Goal: Transaction & Acquisition: Download file/media

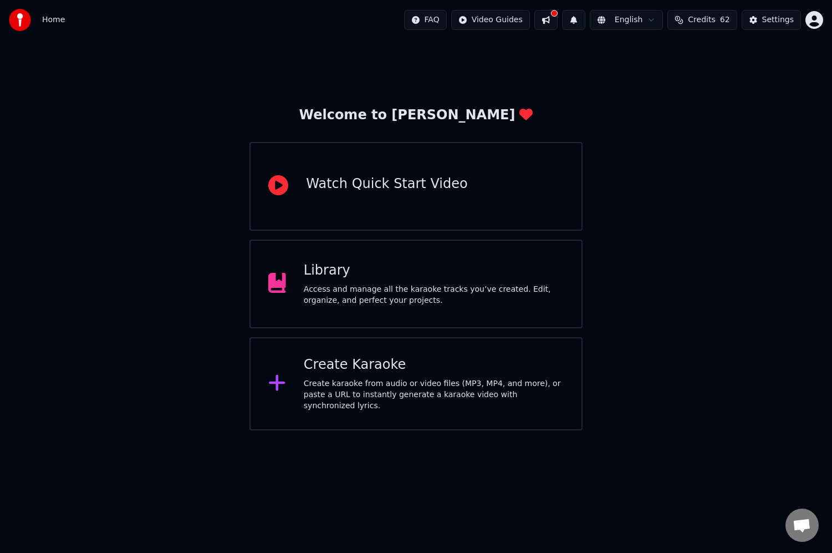
click at [359, 403] on div "Create karaoke from audio or video files (MP3, MP4, and more), or paste a URL t…" at bounding box center [434, 394] width 260 height 33
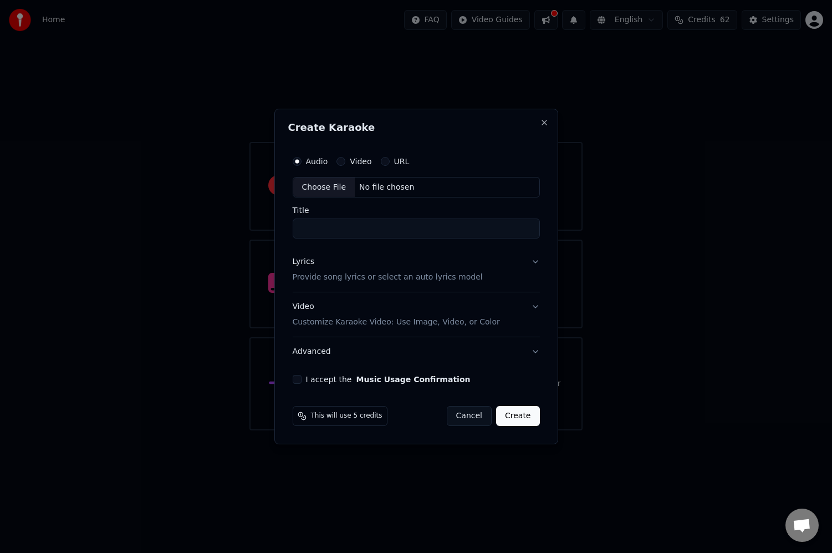
click at [395, 188] on div "No file chosen" at bounding box center [387, 187] width 64 height 11
type input "**********"
click at [297, 377] on button "I accept the Music Usage Confirmation" at bounding box center [294, 379] width 9 height 9
click at [521, 418] on button "Create" at bounding box center [520, 416] width 44 height 20
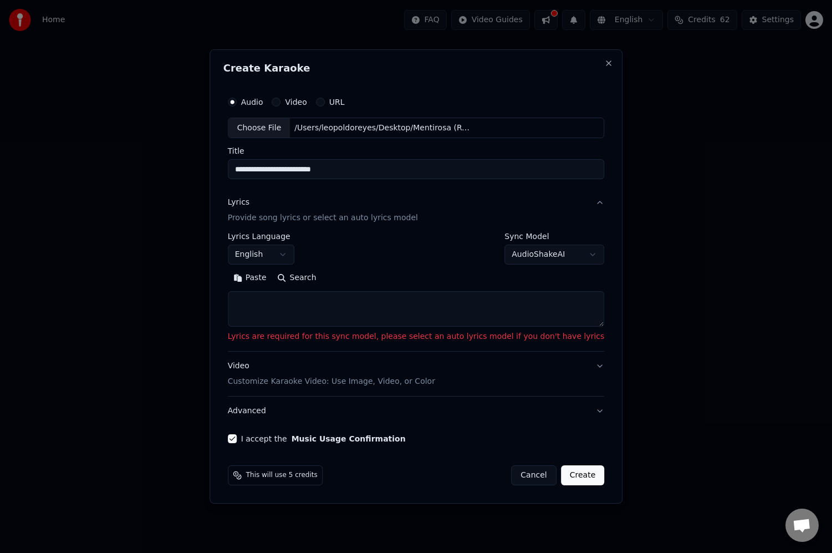
click at [545, 253] on body "Home FAQ Video Guides English Credits 62 Settings Welcome to Youka Watch Quick …" at bounding box center [416, 215] width 832 height 430
select select "**********"
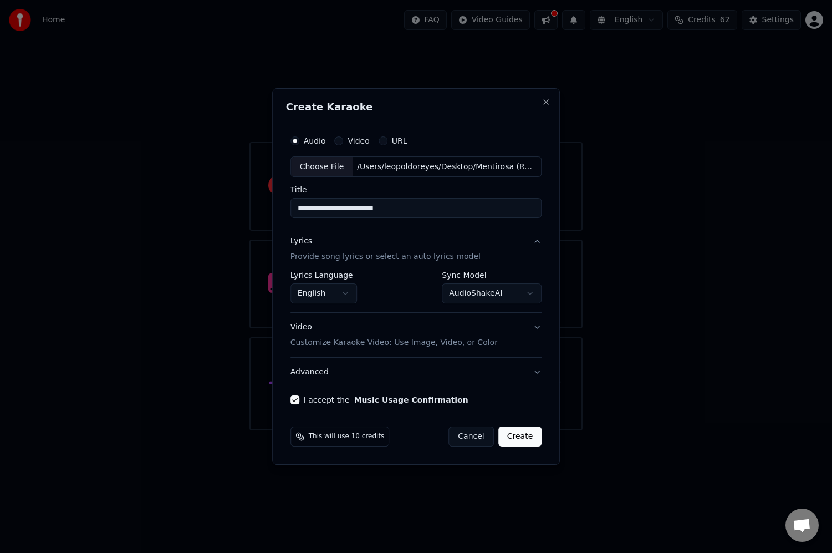
click at [323, 294] on body "Home FAQ Video Guides English Credits 62 Settings Welcome to Youka Watch Quick …" at bounding box center [416, 215] width 832 height 430
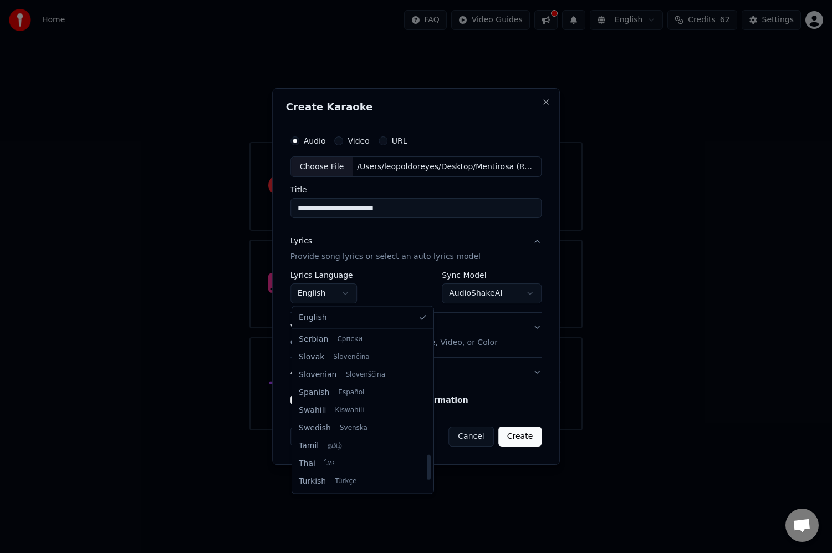
scroll to position [783, 0]
select select "**"
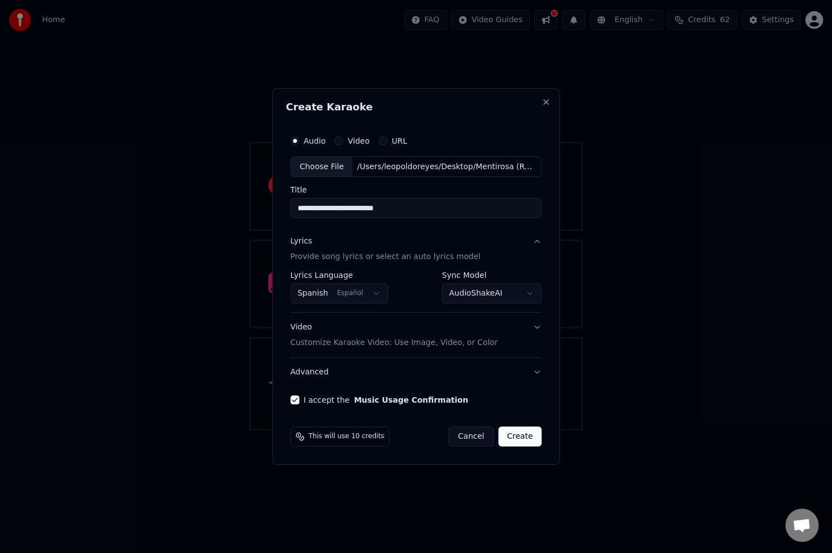
click at [519, 437] on button "Create" at bounding box center [520, 436] width 44 height 20
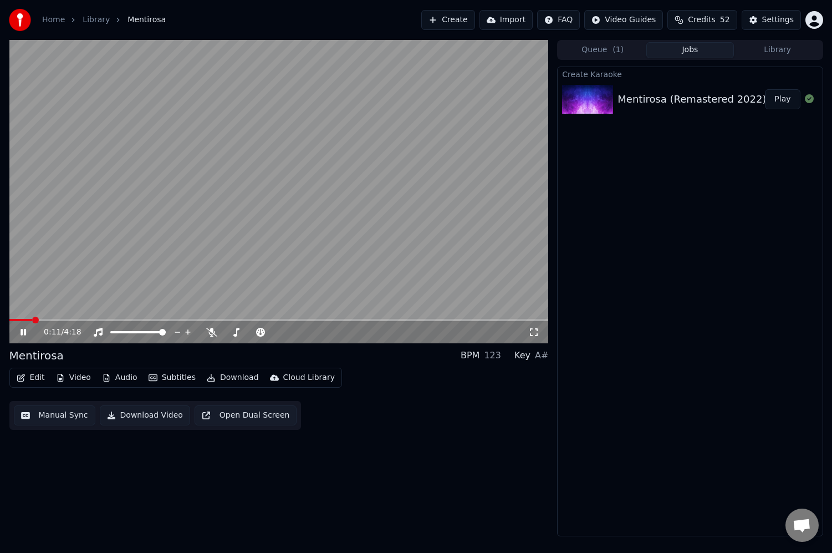
click at [22, 330] on icon at bounding box center [24, 332] width 6 height 7
click at [212, 332] on icon at bounding box center [211, 332] width 11 height 9
click at [29, 378] on button "Edit" at bounding box center [30, 378] width 37 height 16
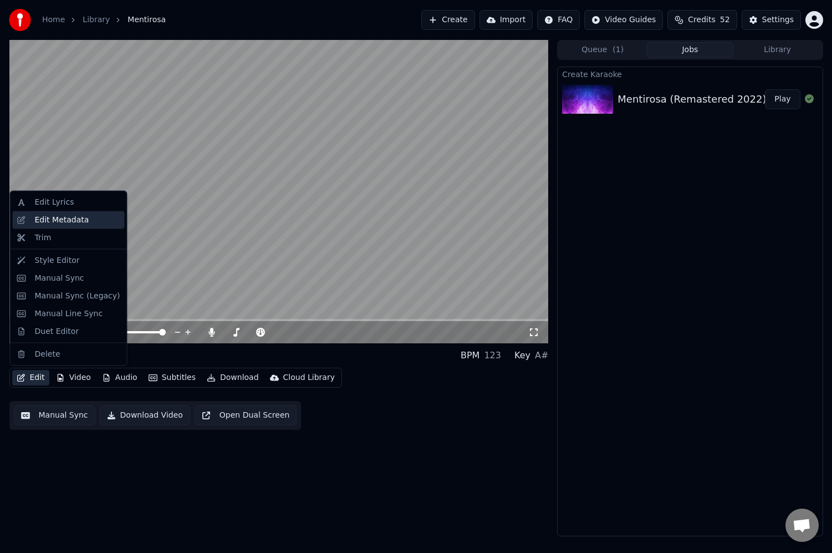
click at [45, 222] on div "Edit Metadata" at bounding box center [62, 219] width 54 height 11
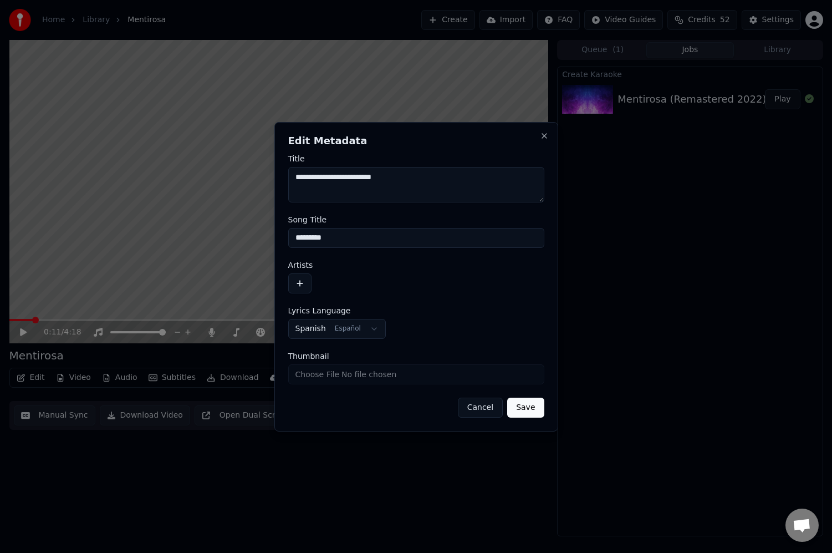
click at [420, 176] on textarea "**********" at bounding box center [416, 184] width 256 height 35
type textarea "*********"
click at [299, 282] on button "button" at bounding box center [299, 283] width 23 height 20
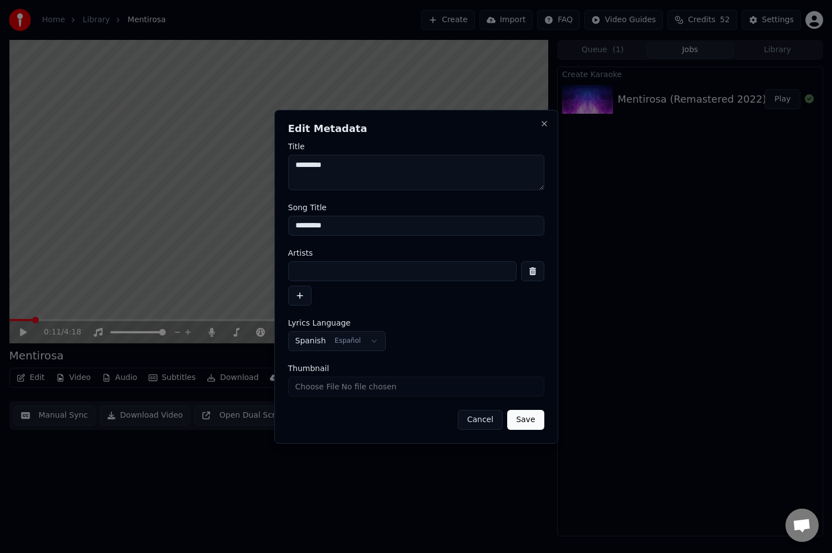
click at [534, 272] on button "button" at bounding box center [532, 271] width 23 height 20
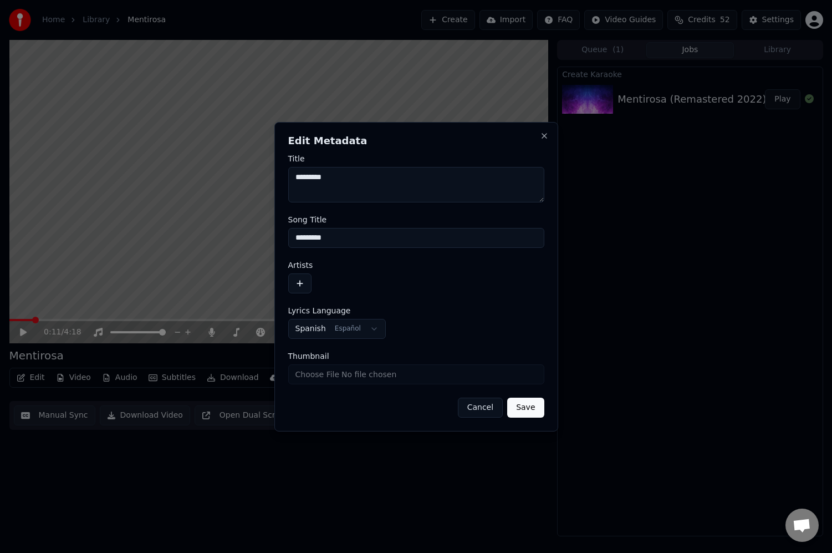
click at [364, 241] on input "*********" at bounding box center [416, 238] width 256 height 20
click at [300, 282] on button "button" at bounding box center [299, 283] width 23 height 20
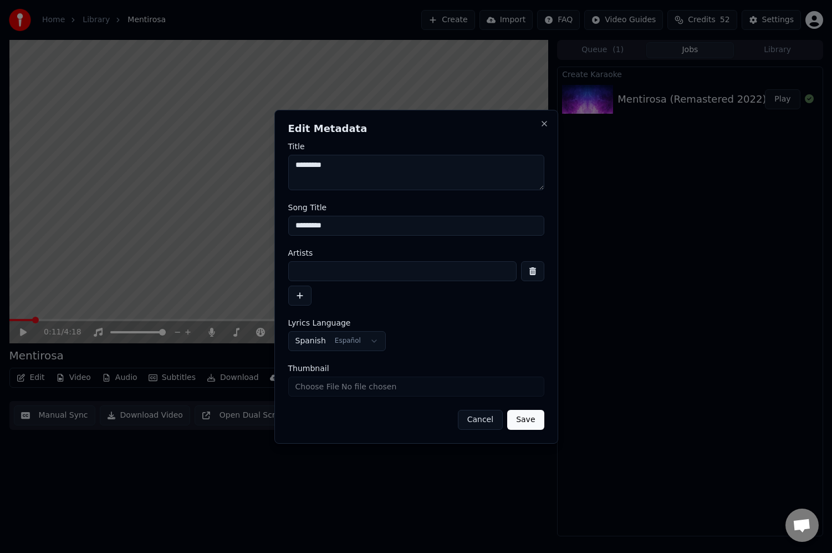
click at [306, 274] on input at bounding box center [402, 271] width 228 height 20
type input "**********"
click at [522, 423] on button "Save" at bounding box center [525, 420] width 37 height 20
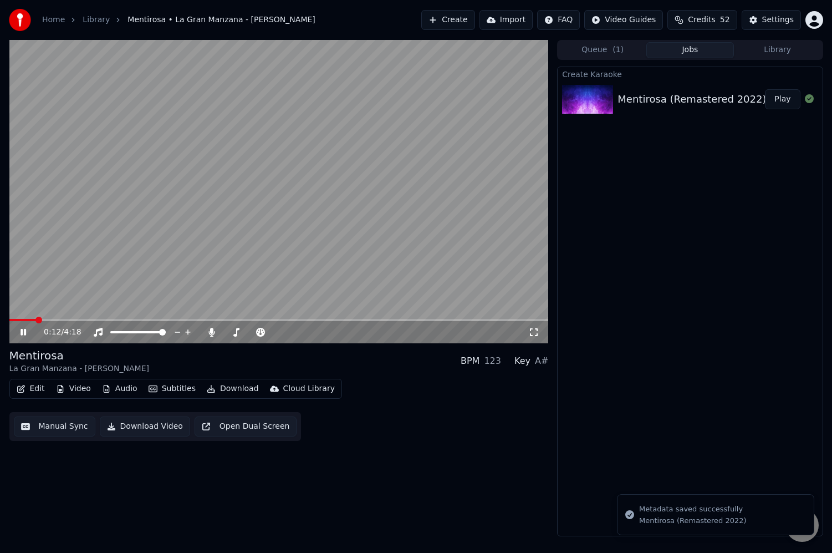
click at [23, 330] on icon at bounding box center [31, 332] width 26 height 9
click at [785, 98] on button "Play" at bounding box center [782, 99] width 35 height 20
click at [40, 390] on button "Edit" at bounding box center [30, 389] width 37 height 16
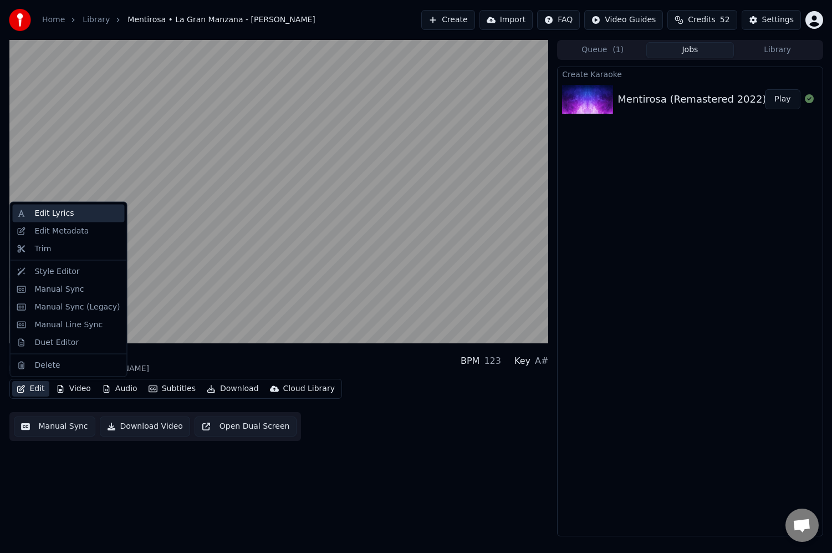
click at [65, 215] on div "Edit Lyrics" at bounding box center [54, 213] width 39 height 11
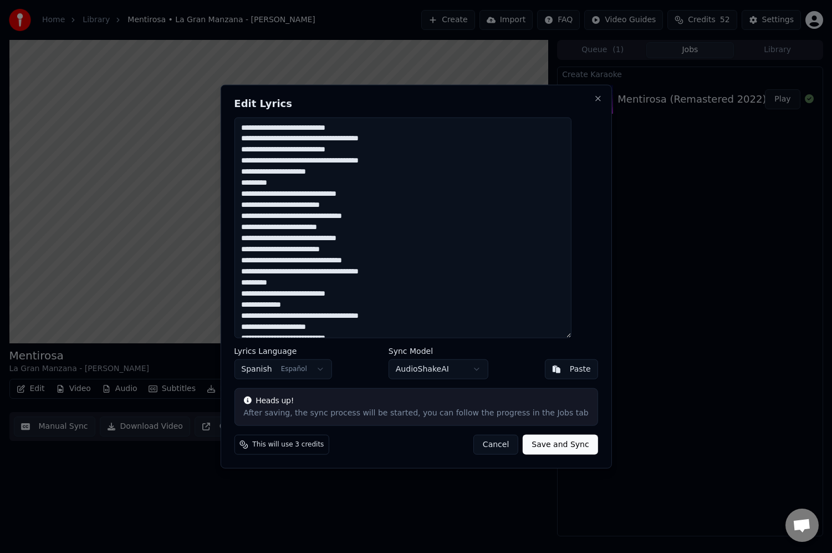
click at [429, 139] on textarea at bounding box center [402, 227] width 337 height 221
click at [259, 172] on textarea at bounding box center [402, 227] width 337 height 221
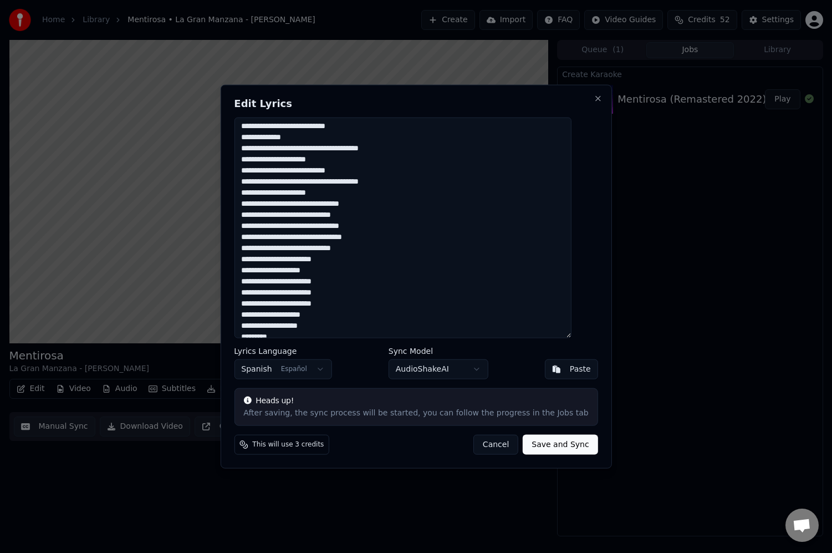
scroll to position [167, 0]
click at [420, 150] on textarea at bounding box center [402, 227] width 337 height 221
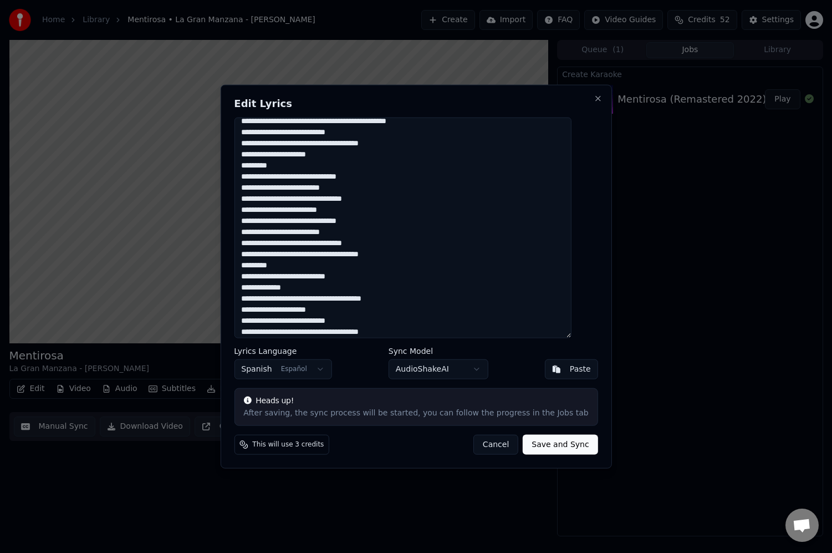
scroll to position [0, 0]
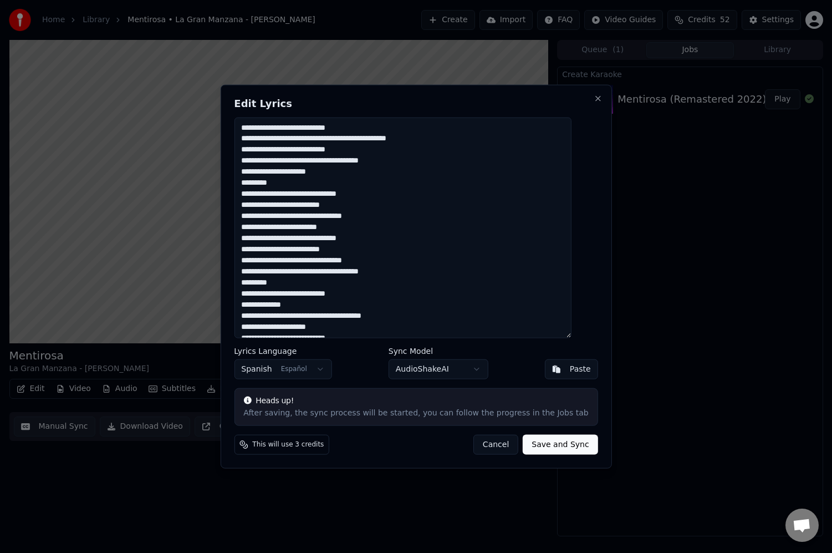
click at [458, 137] on textarea at bounding box center [402, 227] width 337 height 221
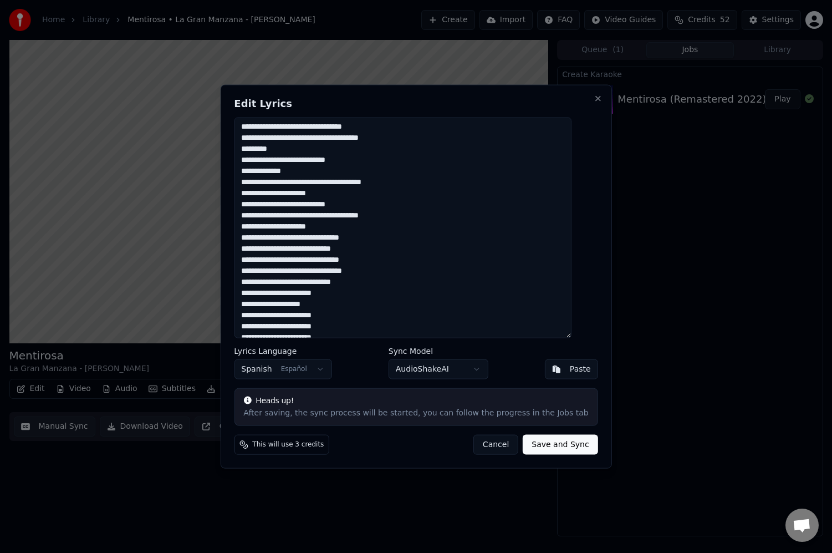
scroll to position [132, 0]
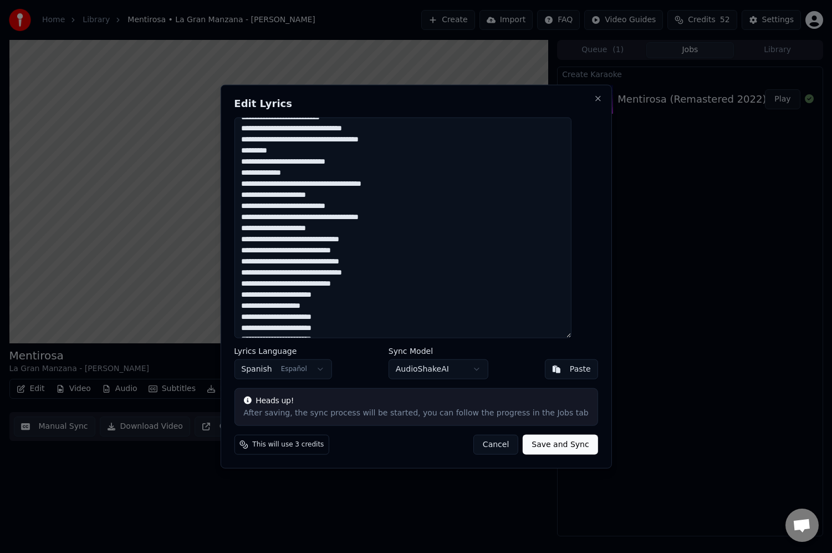
click at [256, 173] on textarea at bounding box center [402, 227] width 337 height 221
click at [312, 175] on textarea at bounding box center [402, 227] width 337 height 221
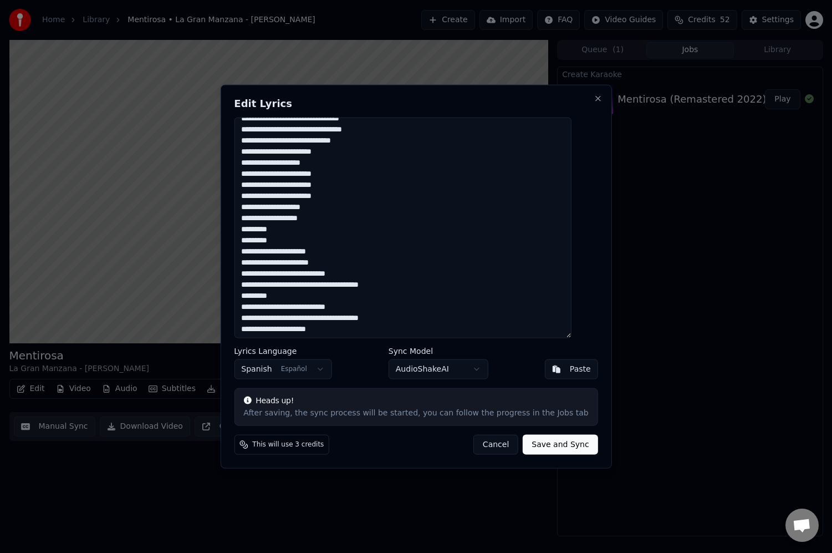
scroll to position [276, 0]
click at [280, 249] on textarea at bounding box center [402, 227] width 337 height 221
click at [284, 261] on textarea at bounding box center [402, 227] width 337 height 221
drag, startPoint x: 256, startPoint y: 305, endPoint x: 289, endPoint y: 296, distance: 34.4
click at [256, 305] on textarea at bounding box center [402, 227] width 337 height 221
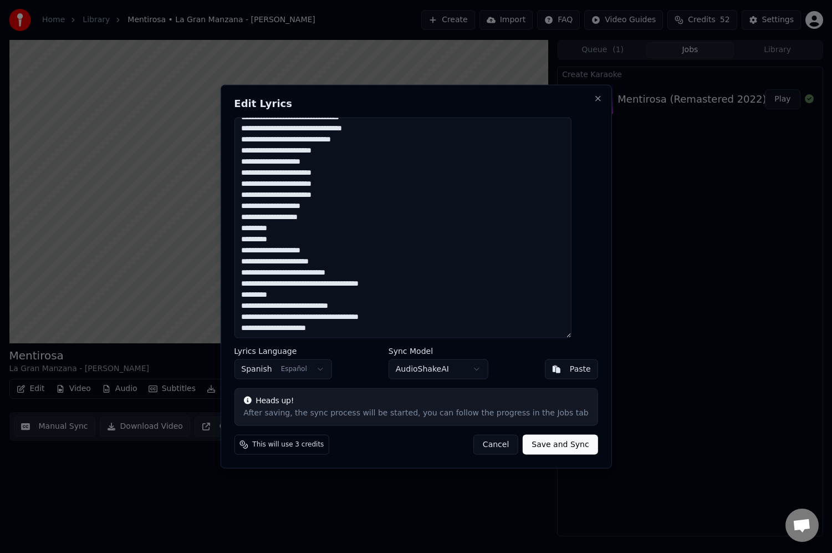
click at [259, 328] on textarea at bounding box center [402, 227] width 337 height 221
click at [340, 326] on textarea at bounding box center [402, 227] width 337 height 221
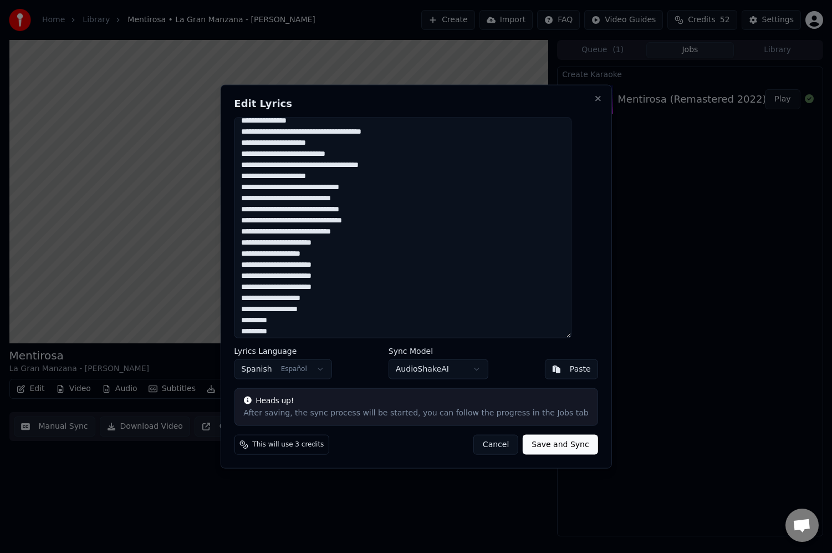
scroll to position [0, 0]
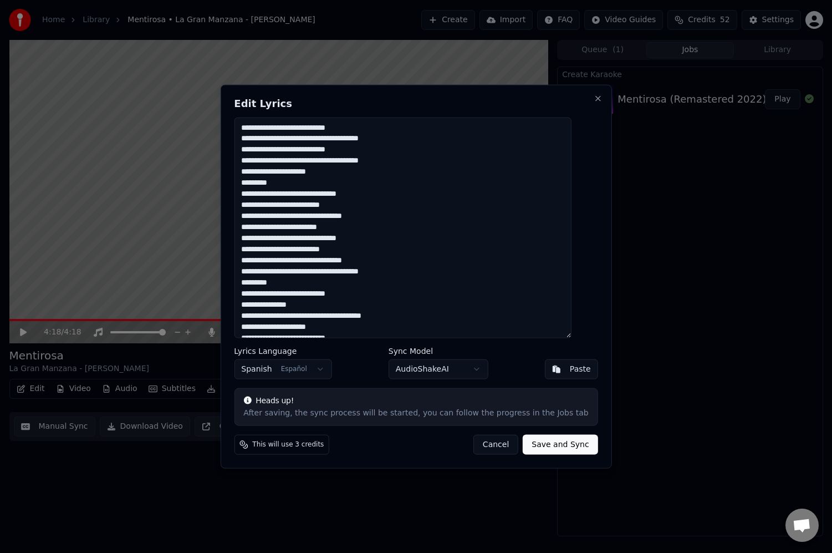
click at [254, 151] on textarea at bounding box center [402, 227] width 337 height 221
click at [341, 173] on textarea at bounding box center [402, 227] width 337 height 221
drag, startPoint x: 256, startPoint y: 239, endPoint x: 261, endPoint y: 237, distance: 5.8
click at [256, 239] on textarea at bounding box center [402, 227] width 337 height 221
click at [411, 272] on textarea at bounding box center [402, 227] width 337 height 221
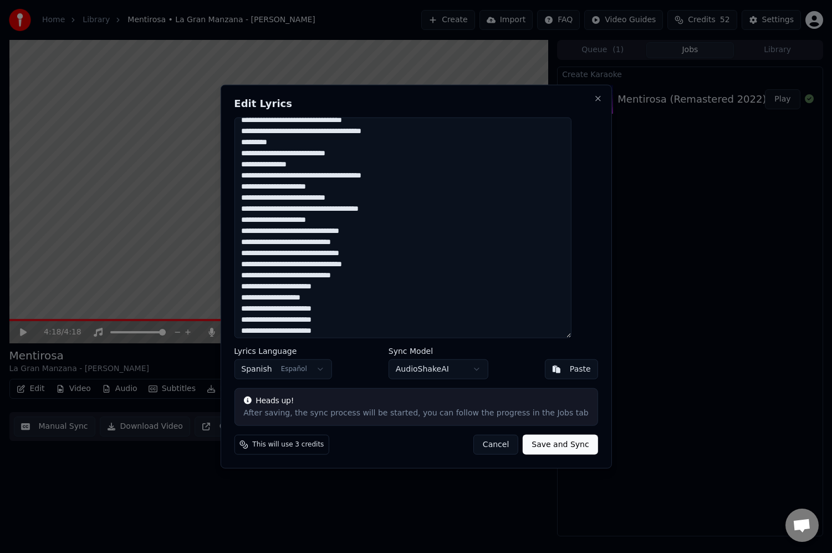
scroll to position [141, 0]
click at [255, 199] on textarea at bounding box center [402, 227] width 337 height 221
click at [261, 218] on textarea at bounding box center [402, 227] width 337 height 221
click at [344, 218] on textarea at bounding box center [402, 227] width 337 height 221
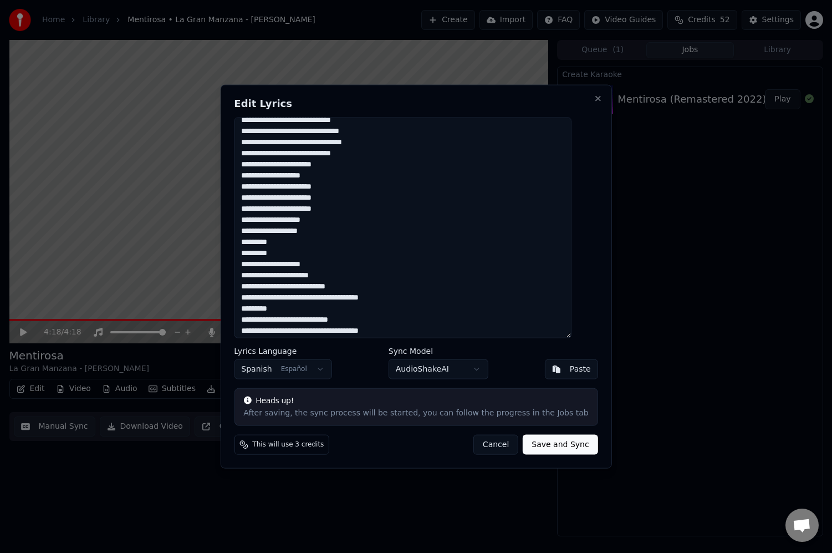
scroll to position [276, 0]
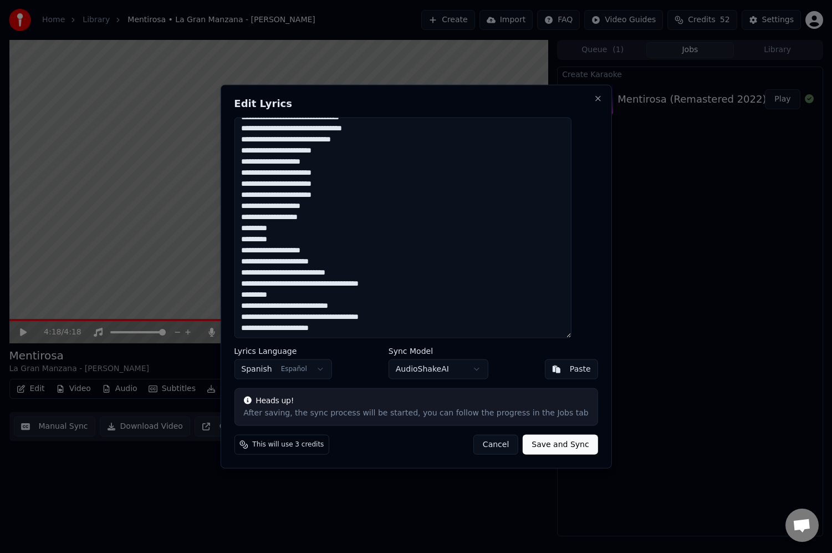
type textarea "**********"
click at [539, 445] on button "Save and Sync" at bounding box center [560, 445] width 75 height 20
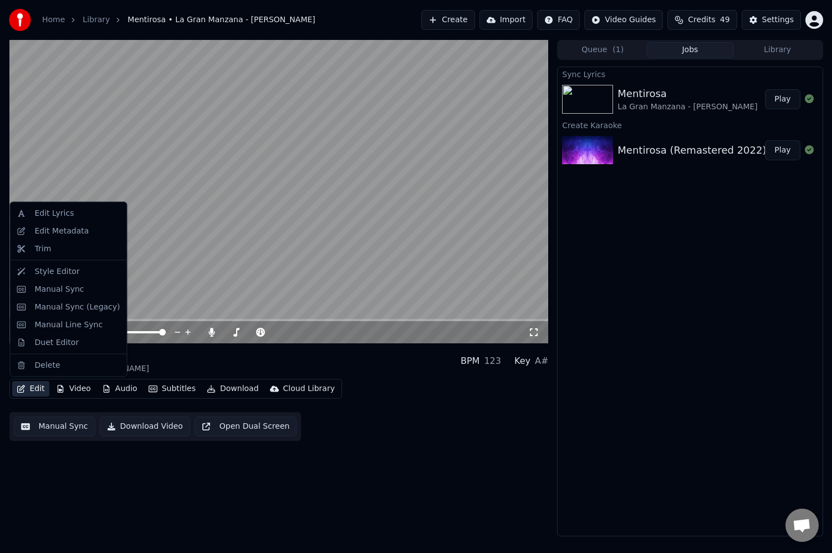
click at [37, 394] on button "Edit" at bounding box center [30, 389] width 37 height 16
click at [43, 211] on div "Edit Lyrics" at bounding box center [54, 213] width 39 height 11
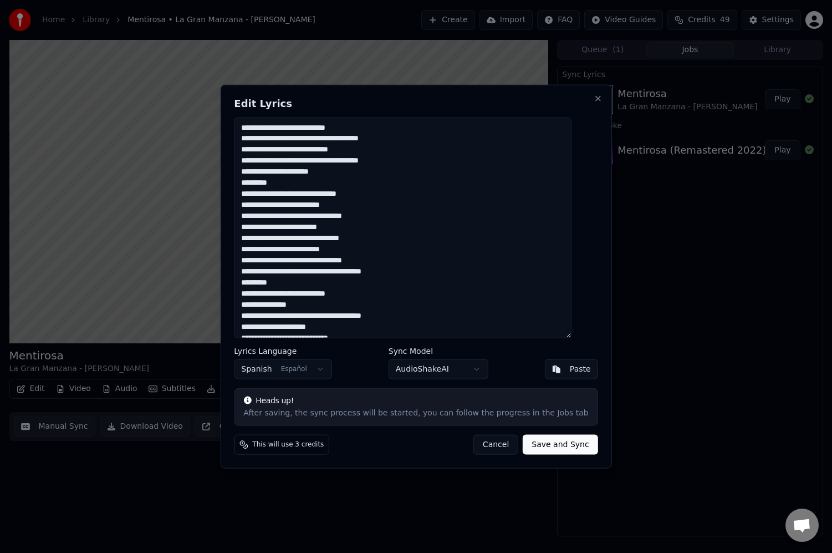
click at [419, 140] on textarea at bounding box center [402, 227] width 337 height 221
click at [256, 184] on textarea at bounding box center [402, 227] width 337 height 221
click at [363, 252] on textarea at bounding box center [402, 227] width 337 height 221
click at [256, 259] on textarea at bounding box center [402, 227] width 337 height 221
click at [256, 283] on textarea at bounding box center [402, 227] width 337 height 221
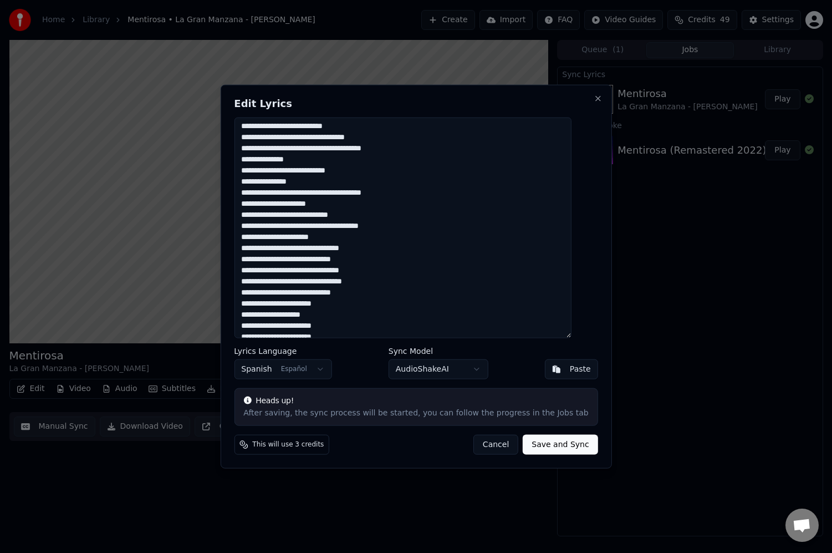
scroll to position [130, 0]
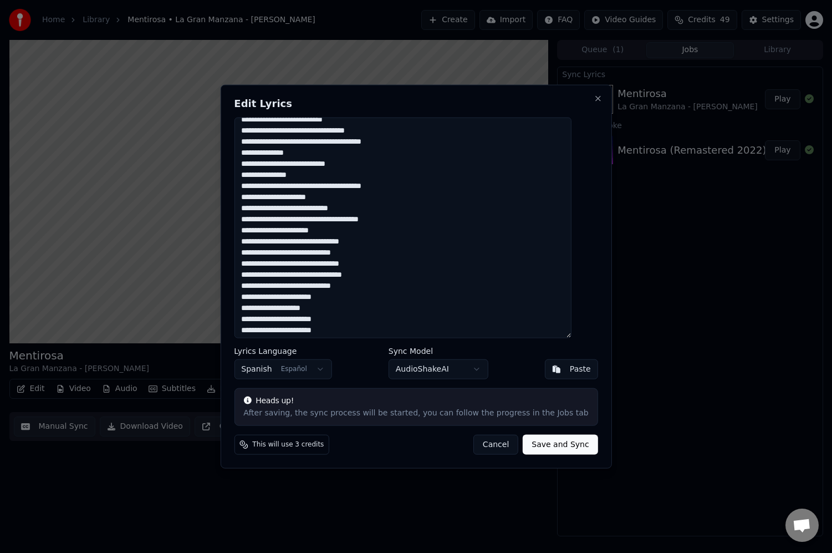
click at [479, 447] on button "Cancel" at bounding box center [495, 445] width 45 height 20
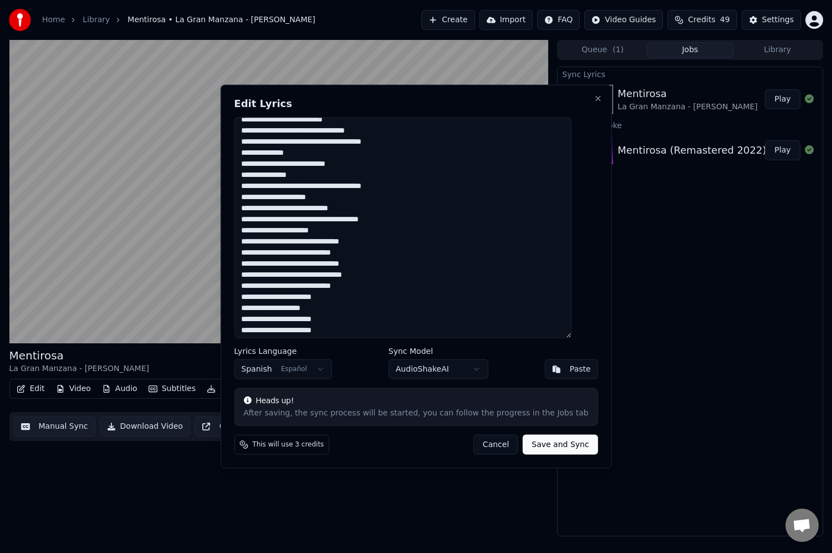
type textarea "**********"
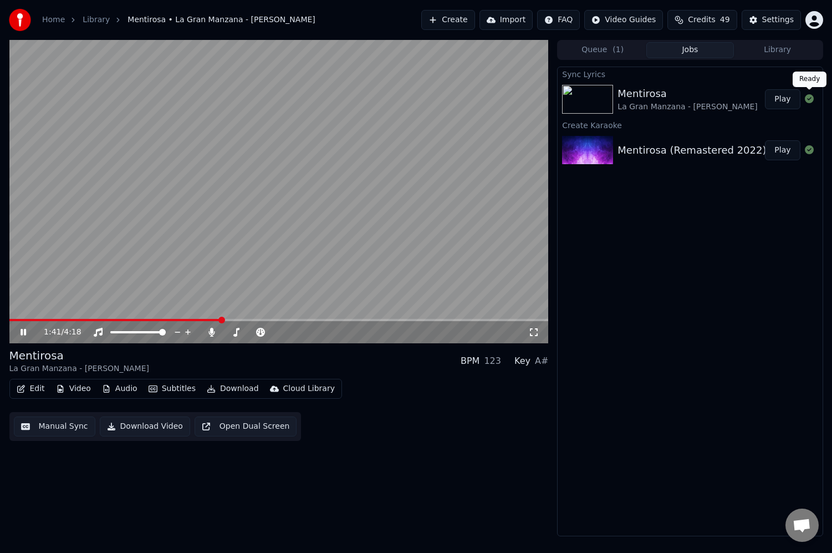
click at [791, 95] on button "Play" at bounding box center [782, 99] width 35 height 20
click at [39, 322] on div "0:02 / 4:18" at bounding box center [278, 332] width 539 height 22
click at [44, 319] on span at bounding box center [278, 320] width 539 height 2
click at [63, 319] on span at bounding box center [278, 320] width 539 height 2
click at [43, 320] on span at bounding box center [46, 320] width 74 height 2
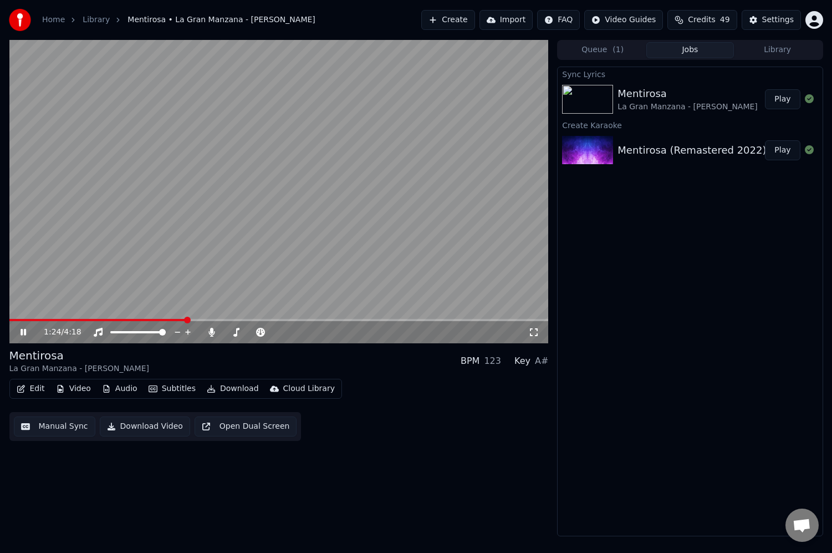
click at [25, 331] on icon at bounding box center [24, 332] width 6 height 7
click at [174, 388] on button "Subtitles" at bounding box center [172, 389] width 56 height 16
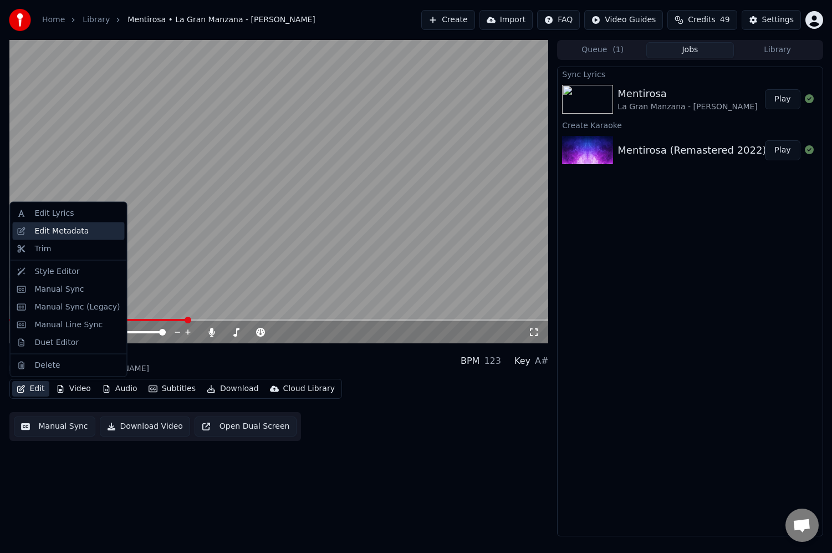
click at [66, 234] on div "Edit Metadata" at bounding box center [62, 230] width 54 height 11
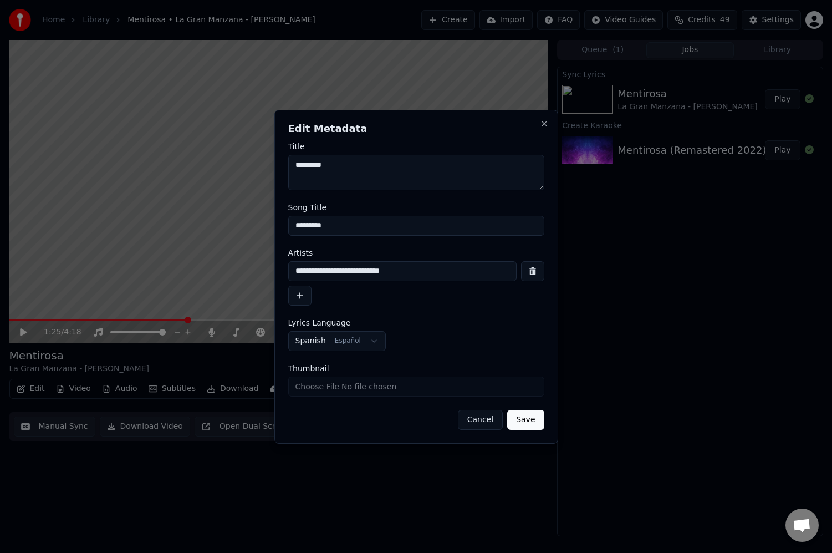
click at [474, 420] on button "Cancel" at bounding box center [480, 420] width 45 height 20
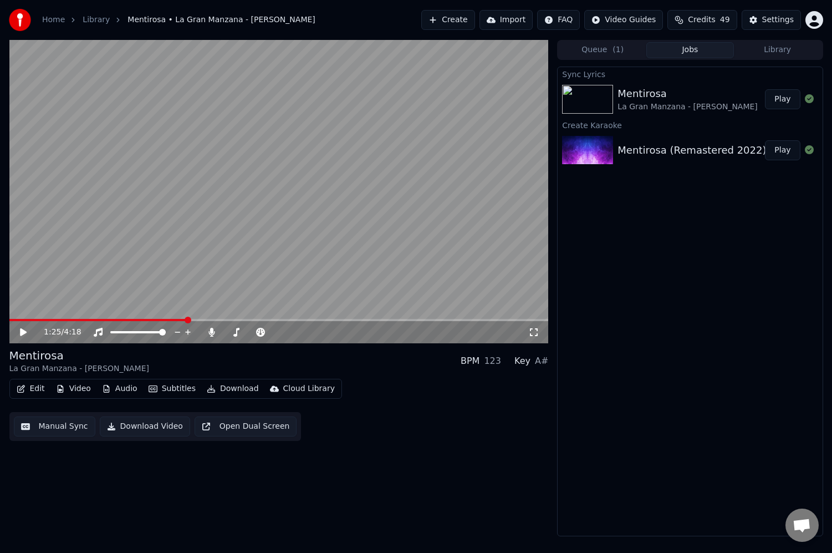
click at [31, 390] on button "Edit" at bounding box center [30, 389] width 37 height 16
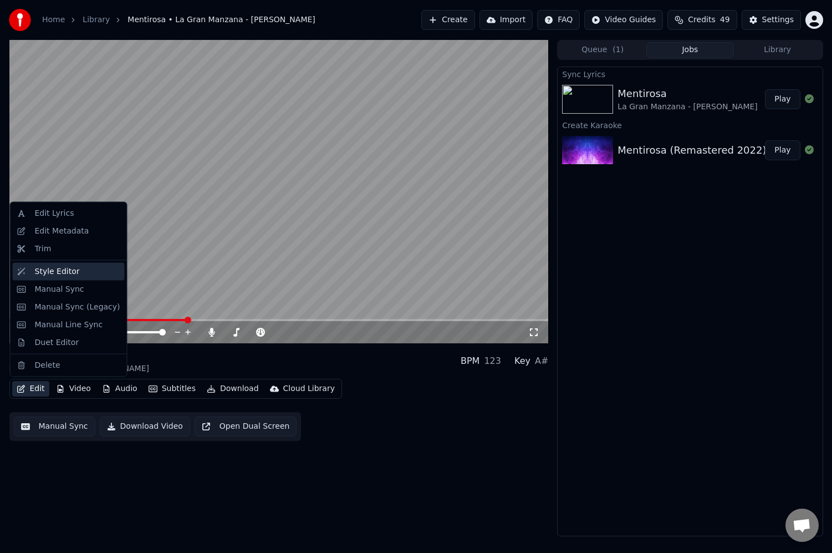
click at [39, 273] on div "Style Editor" at bounding box center [57, 271] width 45 height 11
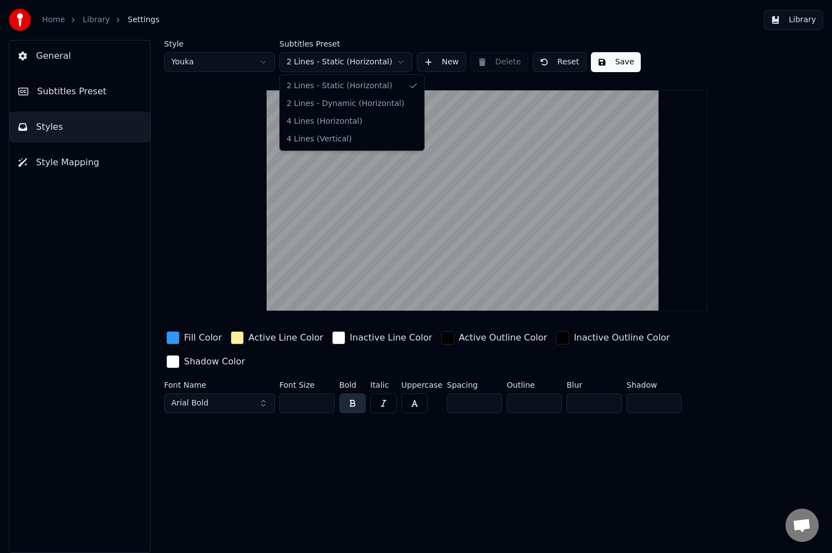
click at [365, 57] on html "Home Library Settings Library General Subtitles Preset Styles Style Mapping Sty…" at bounding box center [416, 276] width 832 height 553
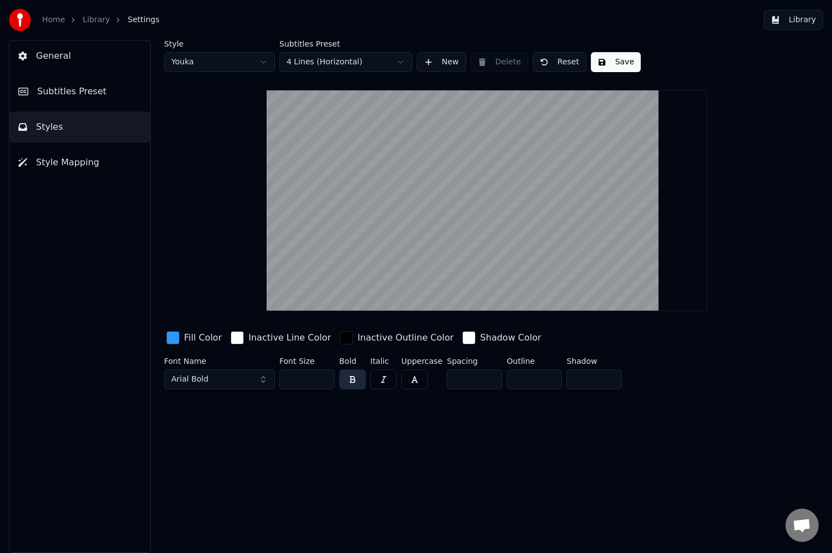
click at [52, 23] on link "Home" at bounding box center [53, 19] width 23 height 11
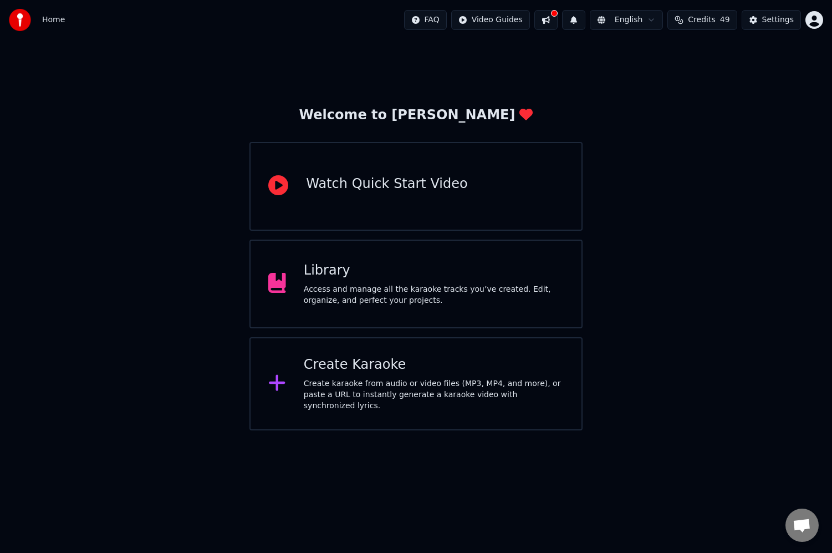
click at [385, 275] on div "Library" at bounding box center [434, 271] width 260 height 18
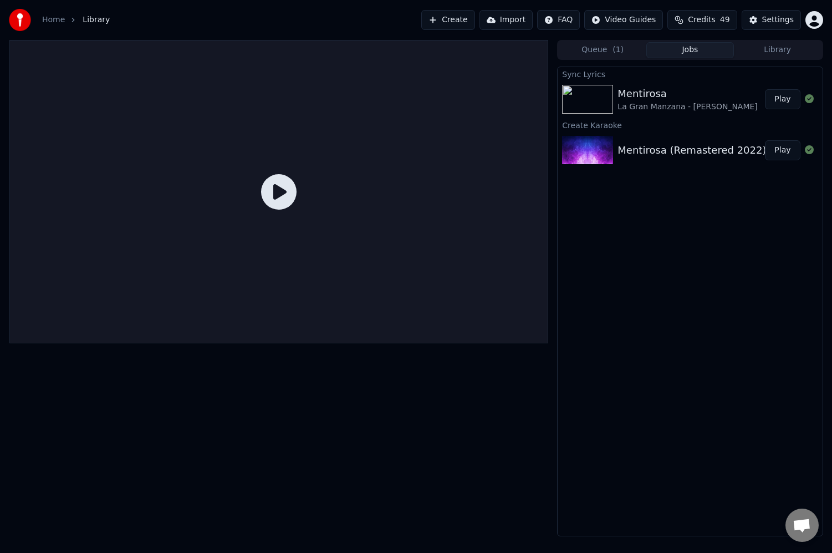
click at [659, 93] on div "Mentirosa" at bounding box center [688, 94] width 140 height 16
click at [782, 99] on button "Play" at bounding box center [782, 99] width 35 height 20
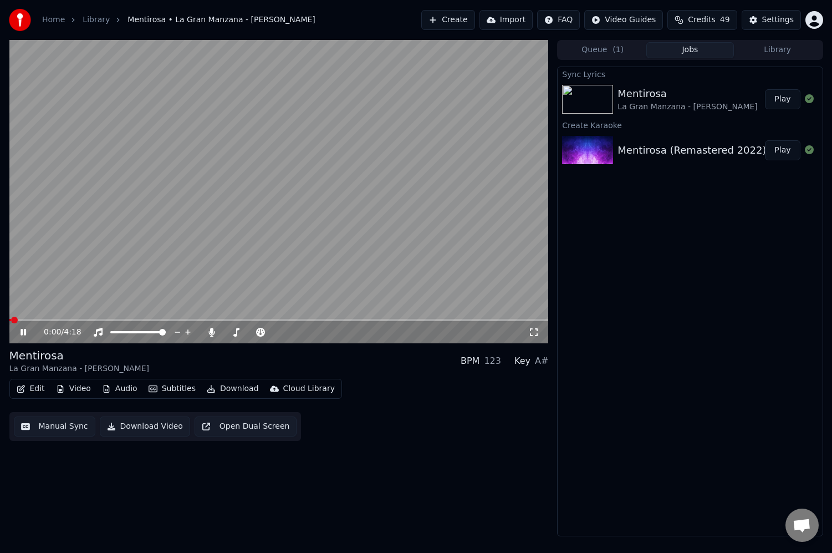
click at [23, 331] on icon at bounding box center [31, 332] width 26 height 9
click at [37, 386] on button "Edit" at bounding box center [30, 389] width 37 height 16
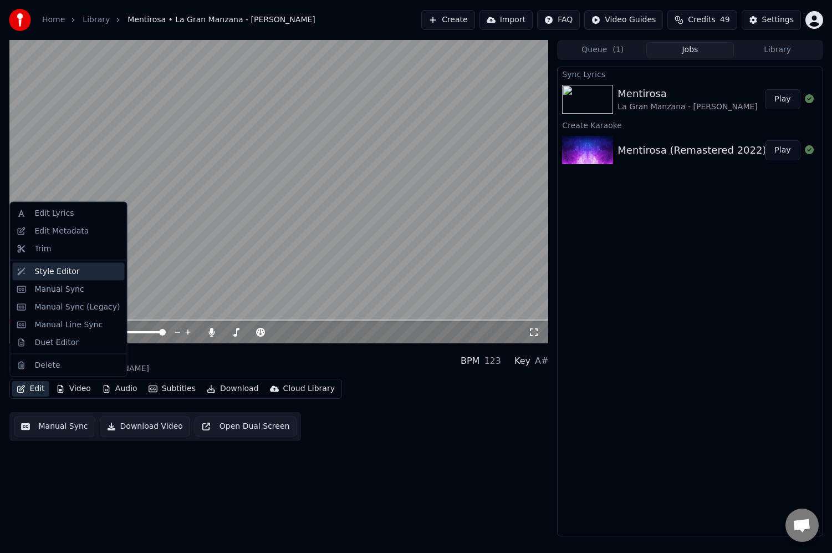
click at [51, 273] on div "Style Editor" at bounding box center [57, 271] width 45 height 11
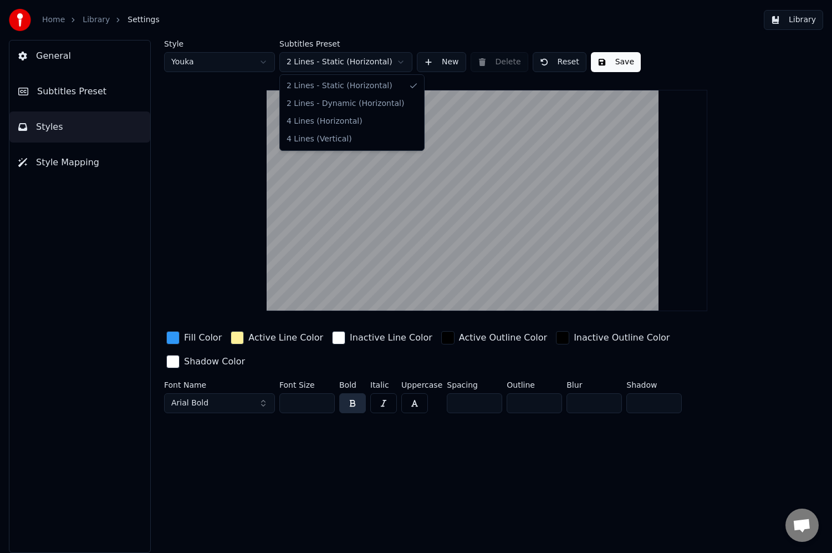
click at [307, 59] on html "Home Library Settings Library General Subtitles Preset Styles Style Mapping Sty…" at bounding box center [416, 276] width 832 height 553
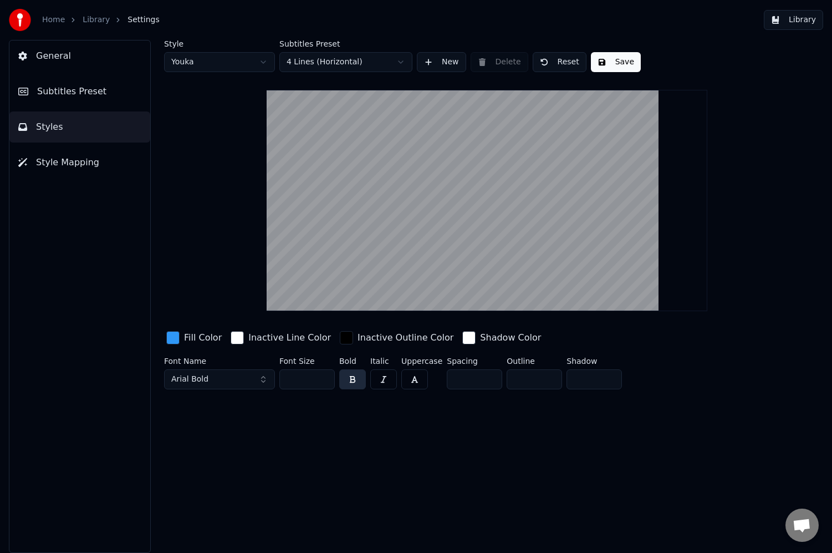
click at [623, 63] on button "Save" at bounding box center [616, 62] width 50 height 20
click at [614, 64] on button "Done" at bounding box center [617, 62] width 52 height 20
click at [53, 22] on link "Home" at bounding box center [53, 19] width 23 height 11
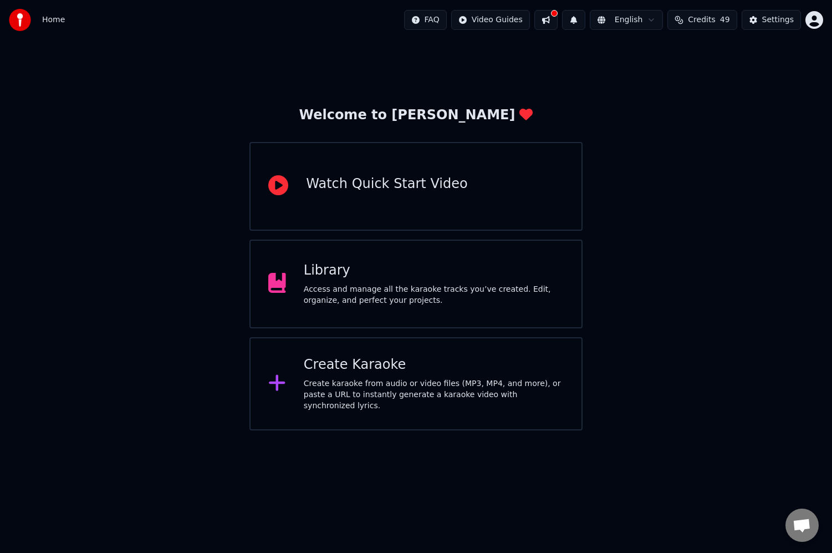
click at [330, 241] on div "Library Access and manage all the karaoke tracks you’ve created. Edit, organize…" at bounding box center [415, 283] width 333 height 89
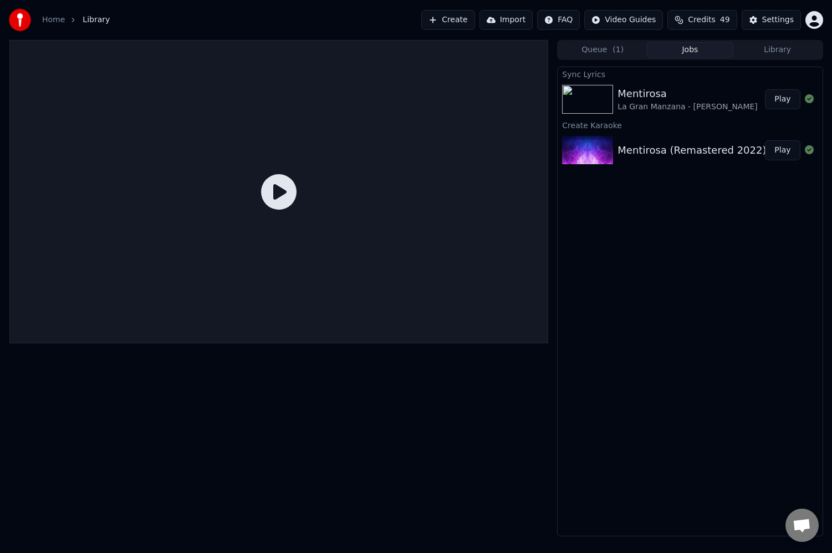
click at [624, 104] on div "La Gran Manzana - [PERSON_NAME]" at bounding box center [688, 106] width 140 height 11
click at [779, 100] on button "Play" at bounding box center [782, 99] width 35 height 20
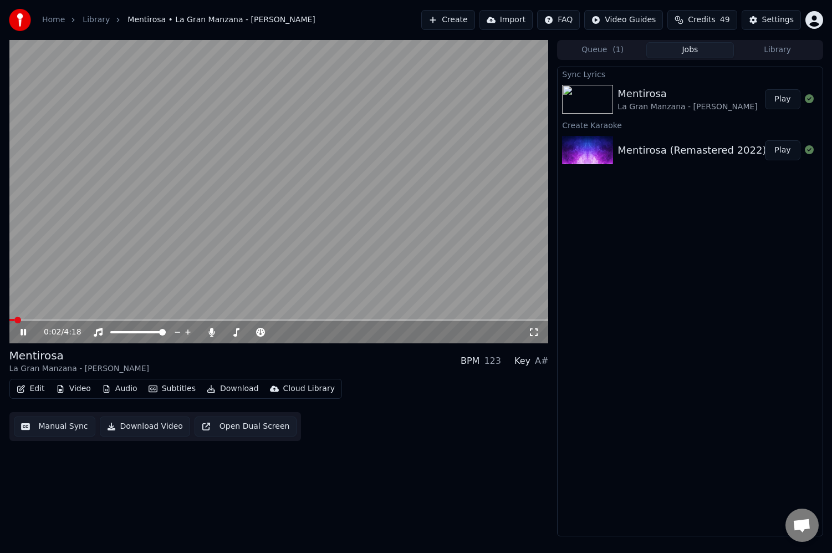
click at [51, 319] on span at bounding box center [278, 320] width 539 height 2
click at [23, 331] on icon at bounding box center [31, 332] width 26 height 9
click at [23, 331] on icon at bounding box center [23, 332] width 7 height 8
click at [47, 320] on span at bounding box center [30, 320] width 42 height 2
click at [59, 318] on video at bounding box center [278, 191] width 539 height 303
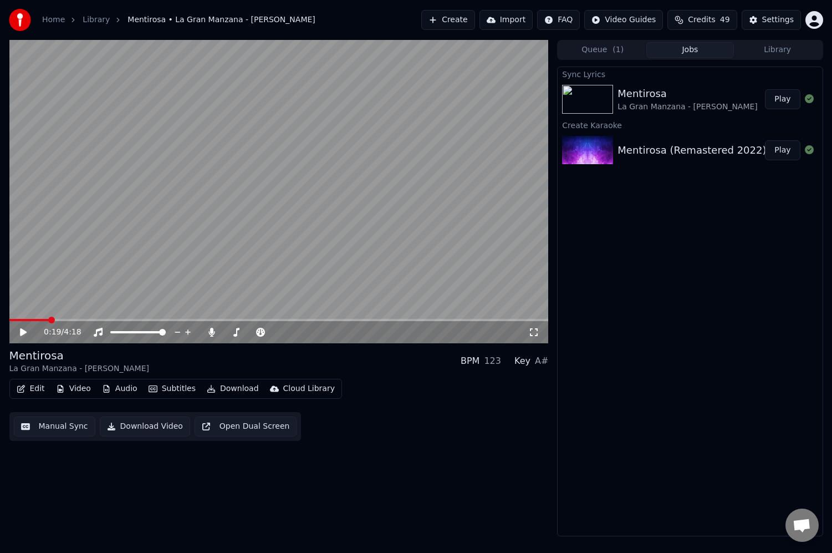
click at [25, 332] on icon at bounding box center [23, 332] width 7 height 8
click at [24, 330] on icon at bounding box center [24, 332] width 6 height 7
click at [34, 390] on button "Edit" at bounding box center [30, 389] width 37 height 16
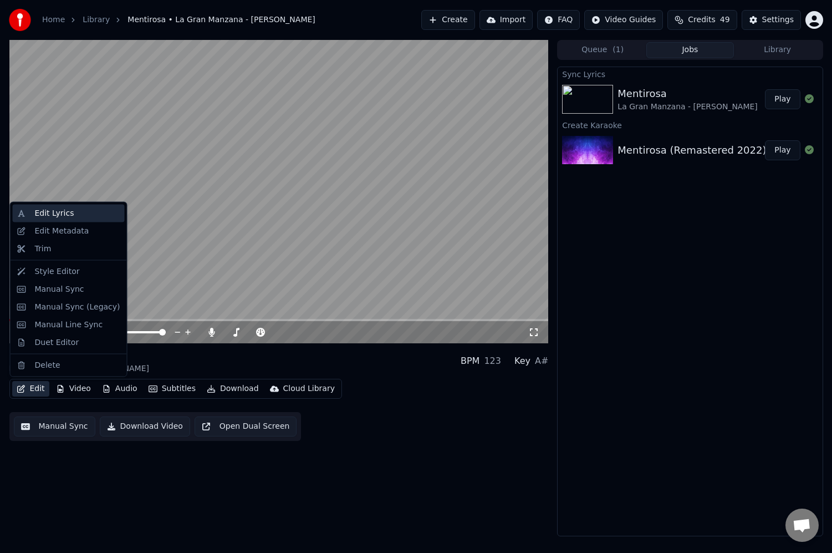
click at [50, 218] on div "Edit Lyrics" at bounding box center [69, 214] width 112 height 18
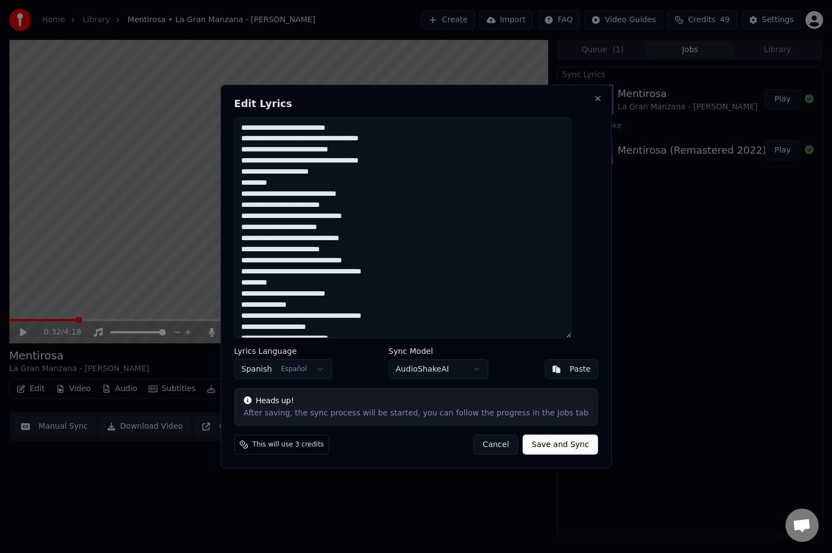
click at [428, 139] on textarea at bounding box center [402, 227] width 337 height 221
click at [434, 318] on textarea at bounding box center [402, 227] width 337 height 221
click at [255, 183] on textarea at bounding box center [402, 227] width 337 height 221
click at [257, 283] on textarea at bounding box center [402, 227] width 337 height 221
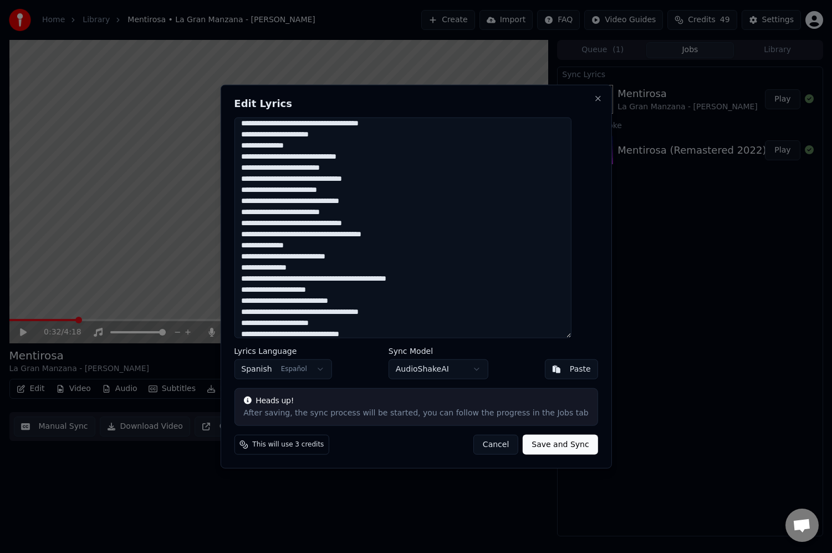
scroll to position [39, 0]
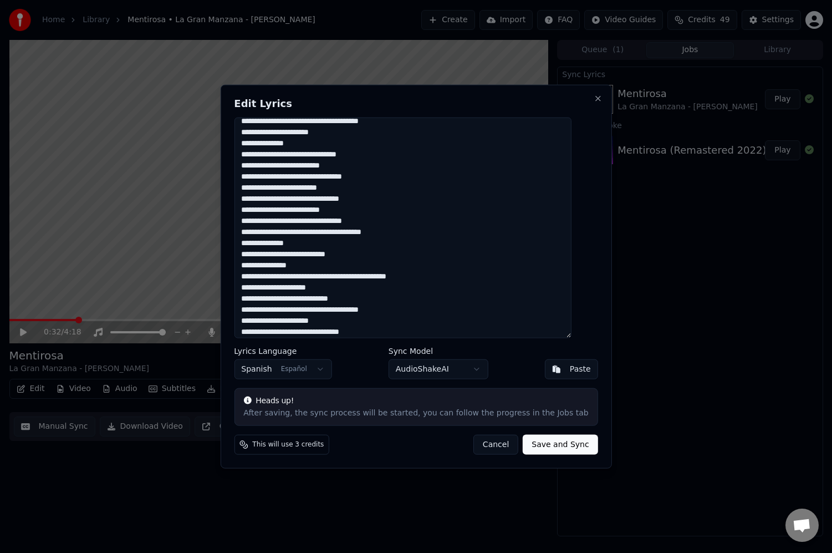
click at [362, 210] on textarea at bounding box center [402, 227] width 337 height 221
click at [257, 221] on textarea at bounding box center [402, 227] width 337 height 221
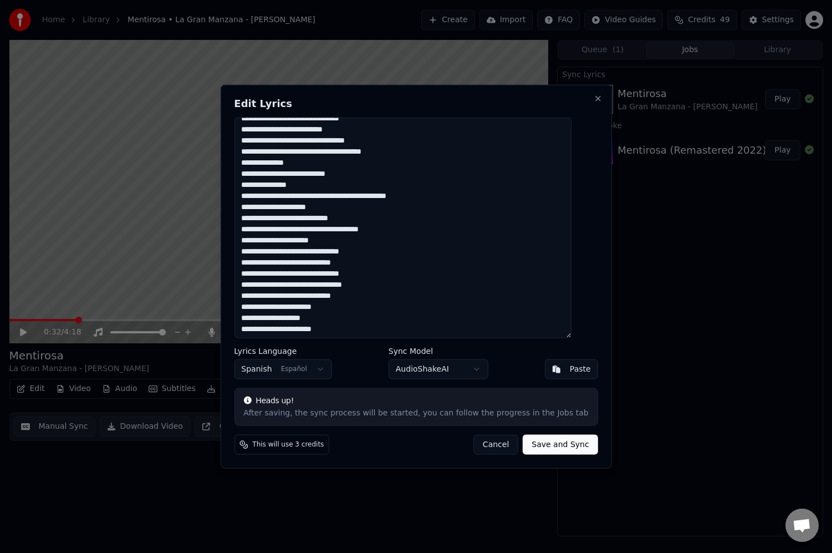
scroll to position [120, 0]
click at [257, 206] on textarea at bounding box center [402, 227] width 337 height 221
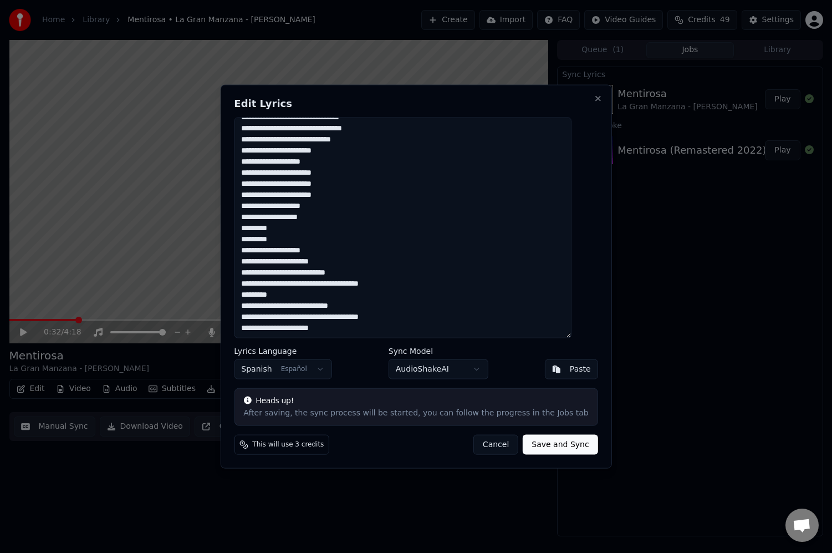
scroll to position [276, 0]
click at [332, 251] on textarea at bounding box center [402, 227] width 337 height 221
type textarea "**********"
click at [548, 449] on button "Save and Sync" at bounding box center [560, 445] width 75 height 20
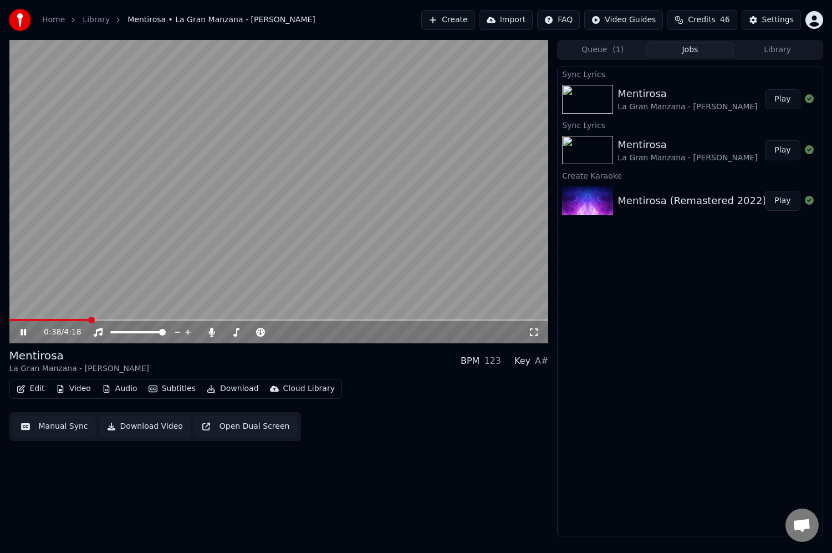
drag, startPoint x: 24, startPoint y: 329, endPoint x: 116, endPoint y: 281, distance: 103.9
click at [24, 329] on icon at bounding box center [24, 332] width 6 height 7
click at [780, 100] on button "Play" at bounding box center [782, 99] width 35 height 20
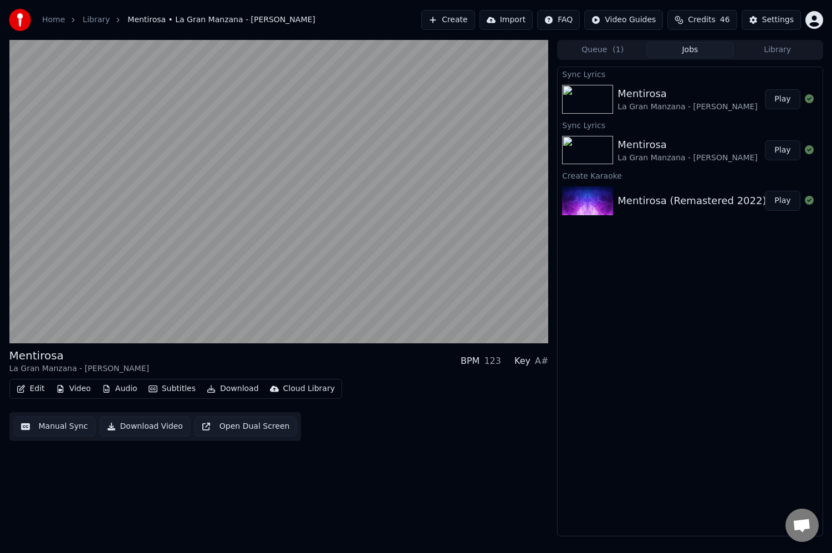
click at [173, 389] on button "Subtitles" at bounding box center [172, 389] width 56 height 16
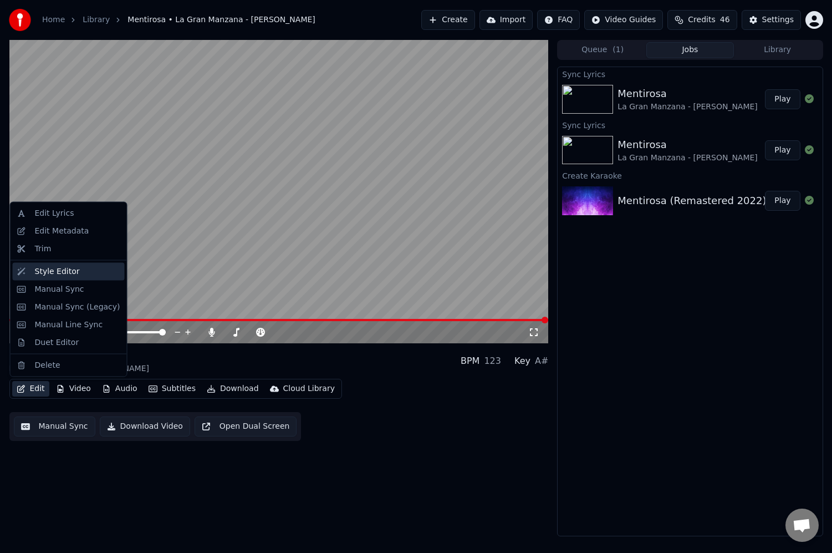
click at [58, 270] on div "Style Editor" at bounding box center [57, 271] width 45 height 11
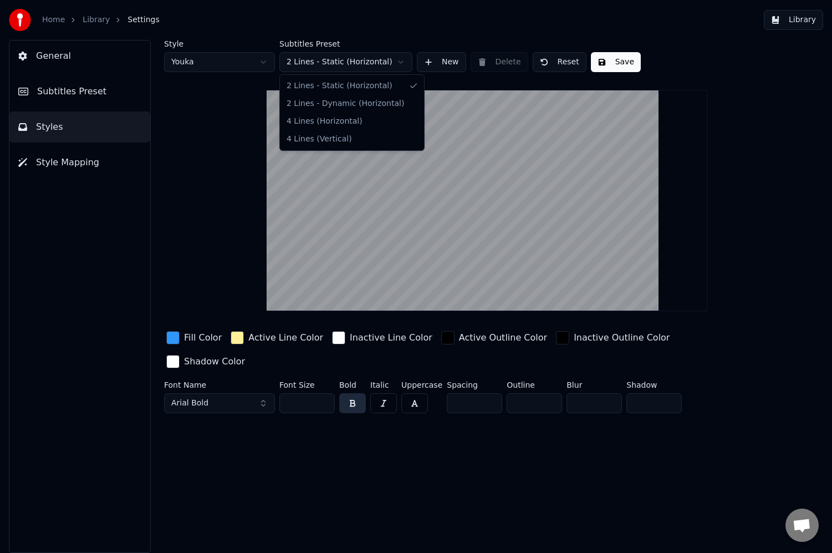
click at [343, 65] on html "Home Library Settings Library General Subtitles Preset Styles Style Mapping Sty…" at bounding box center [416, 276] width 832 height 553
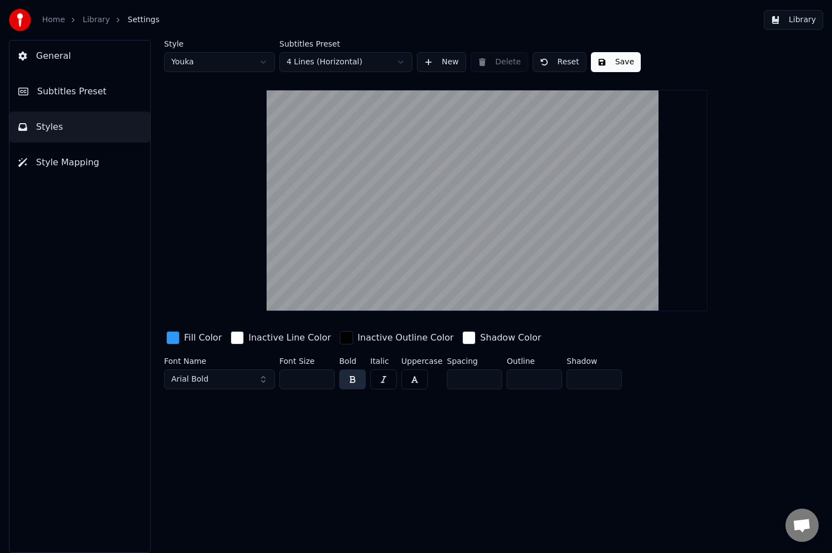
click at [620, 63] on button "Save" at bounding box center [616, 62] width 50 height 20
click at [620, 63] on button "Done" at bounding box center [617, 62] width 52 height 20
click at [93, 21] on link "Library" at bounding box center [96, 19] width 27 height 11
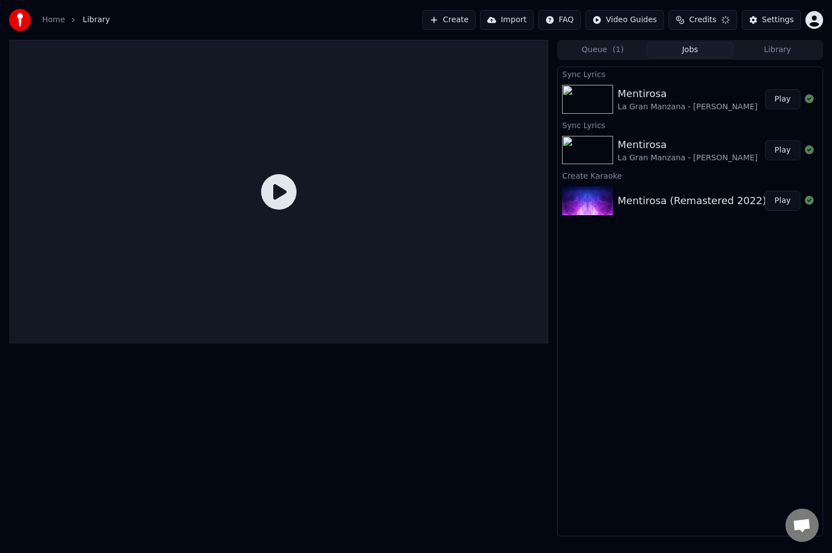
click at [777, 98] on button "Play" at bounding box center [782, 99] width 35 height 20
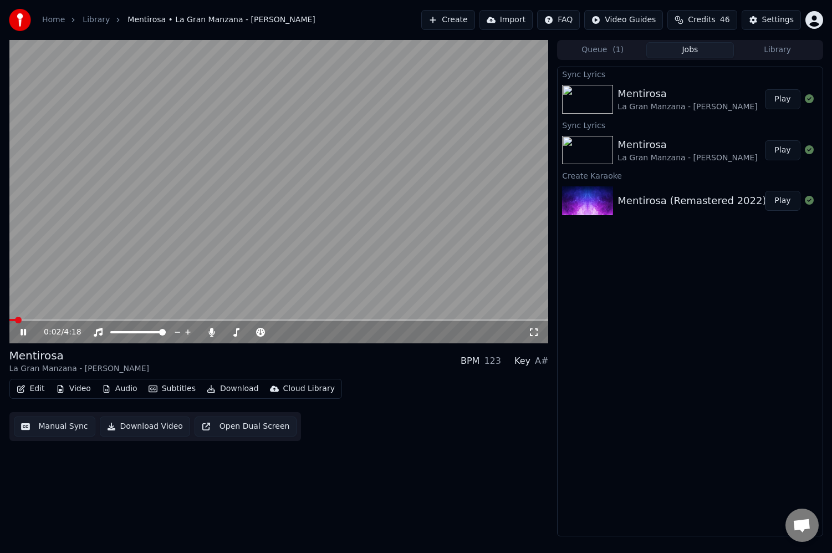
click at [57, 319] on span at bounding box center [278, 320] width 539 height 2
click at [23, 331] on icon at bounding box center [31, 332] width 26 height 9
click at [237, 386] on button "Download" at bounding box center [232, 389] width 61 height 16
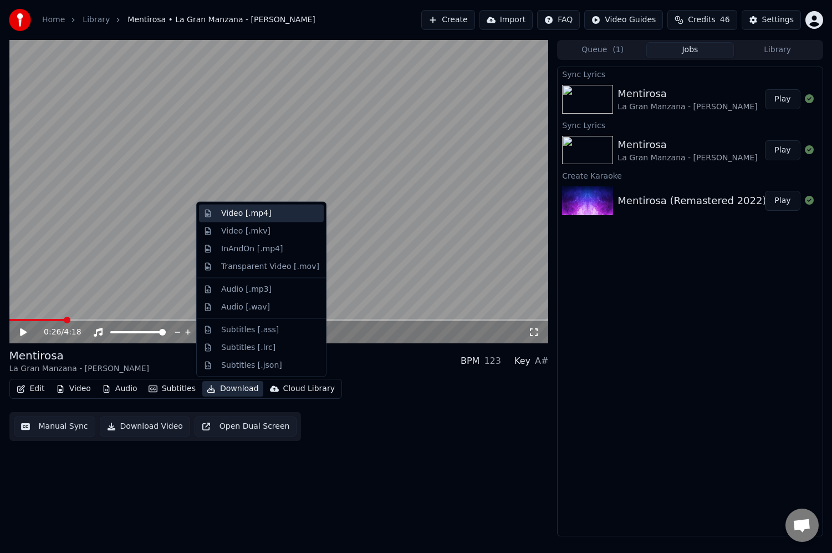
click at [245, 213] on div "Video [.mp4]" at bounding box center [246, 213] width 50 height 11
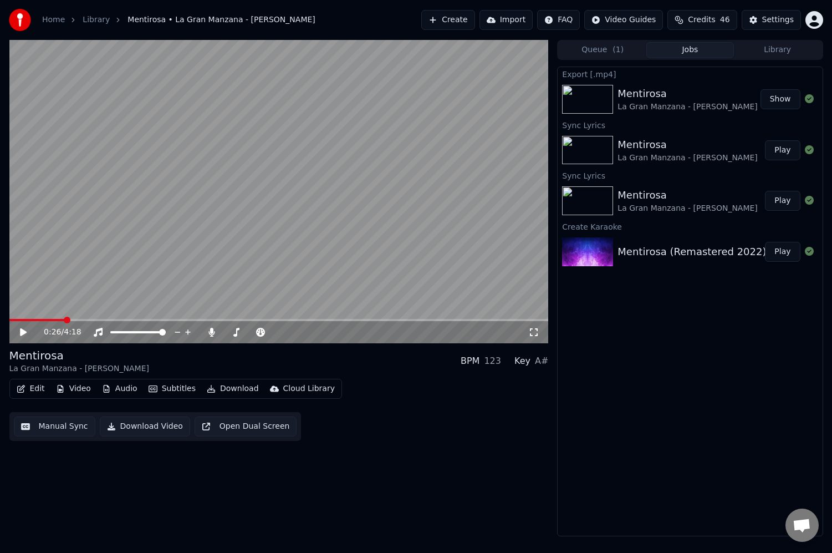
click at [777, 101] on button "Show" at bounding box center [781, 99] width 40 height 20
